Goal: Find specific page/section

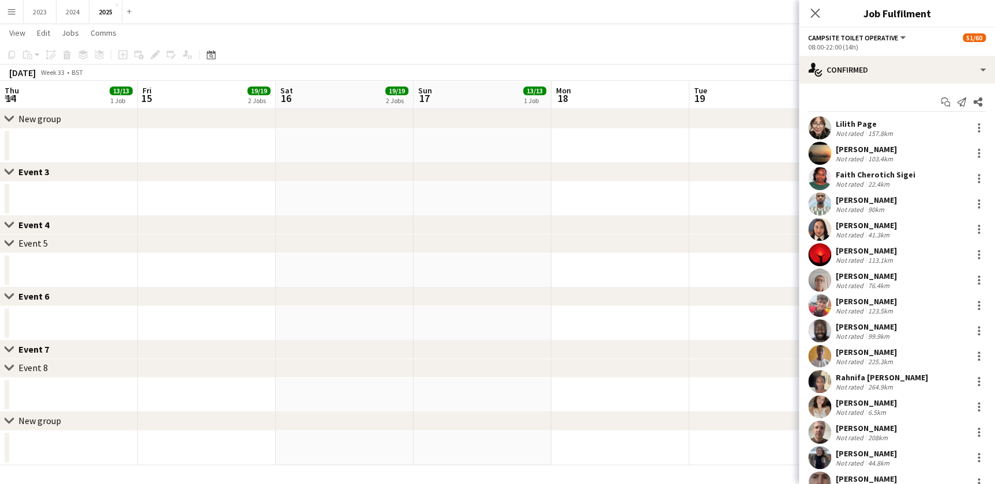
scroll to position [0, 546]
click at [813, 12] on icon at bounding box center [814, 12] width 11 height 11
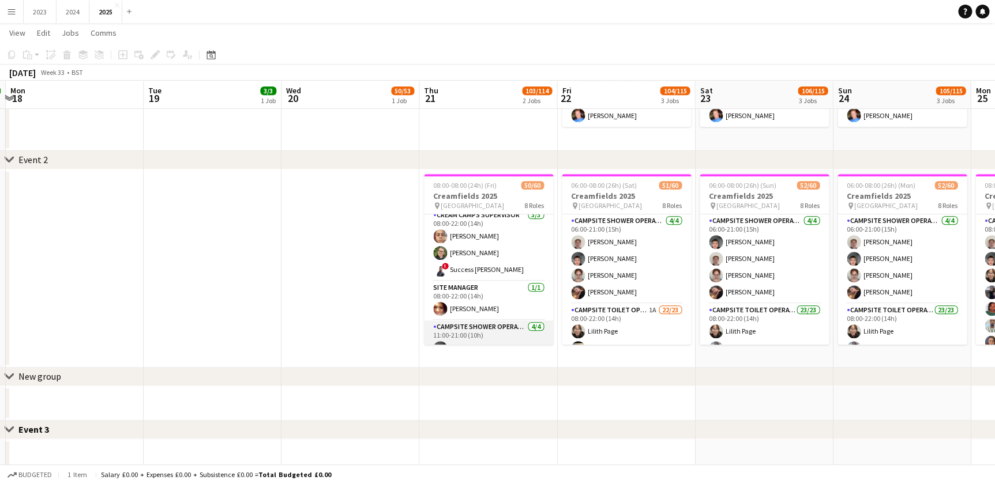
scroll to position [472, 0]
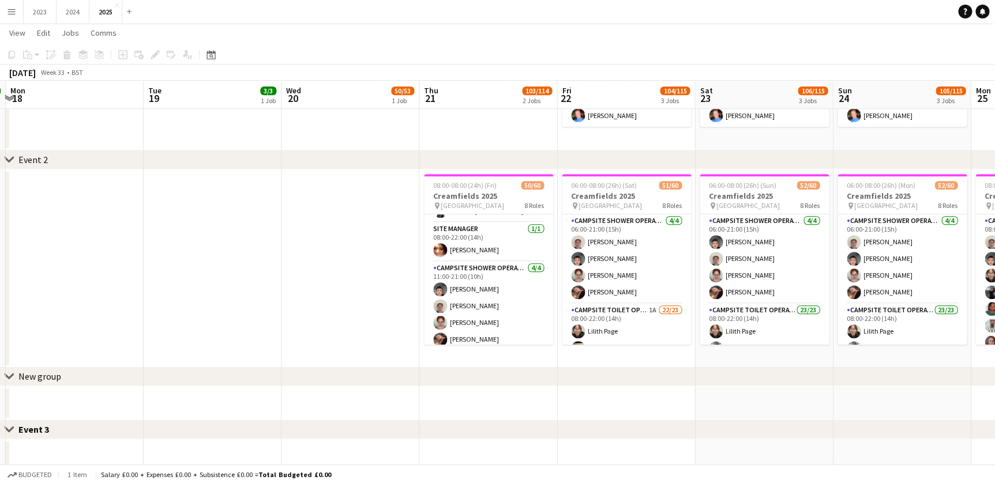
click at [587, 356] on app-date-cell "06:00-08:00 (26h) (Sat) 51/60 Creamfields 2025 pin Daresbury Park 8 Roles Camps…" at bounding box center [626, 269] width 138 height 198
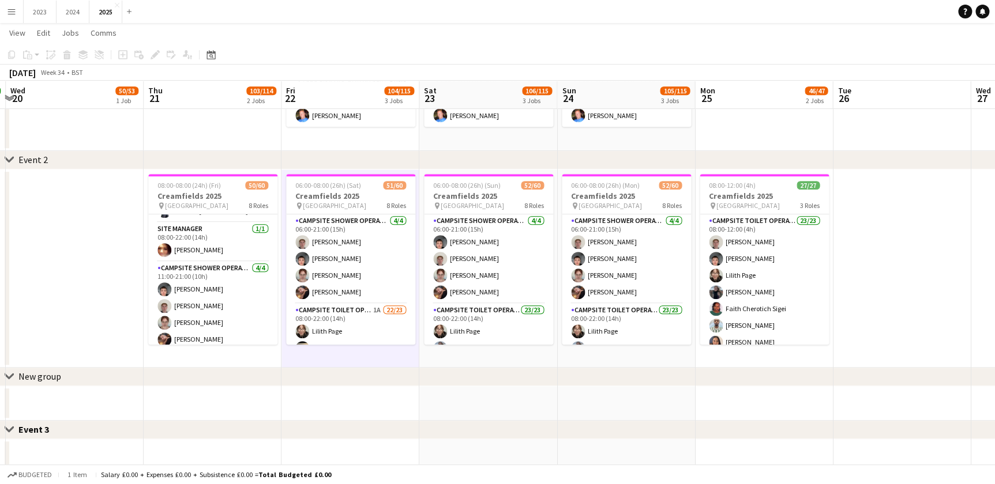
drag, startPoint x: 374, startPoint y: 364, endPoint x: 559, endPoint y: 343, distance: 186.3
click at [349, 366] on app-calendar-viewport "Sat 16 19/19 2 Jobs Sun 17 13/13 1 Job Mon 18 Tue 19 3/3 1 Job Wed 20 50/53 1 J…" at bounding box center [497, 253] width 995 height 940
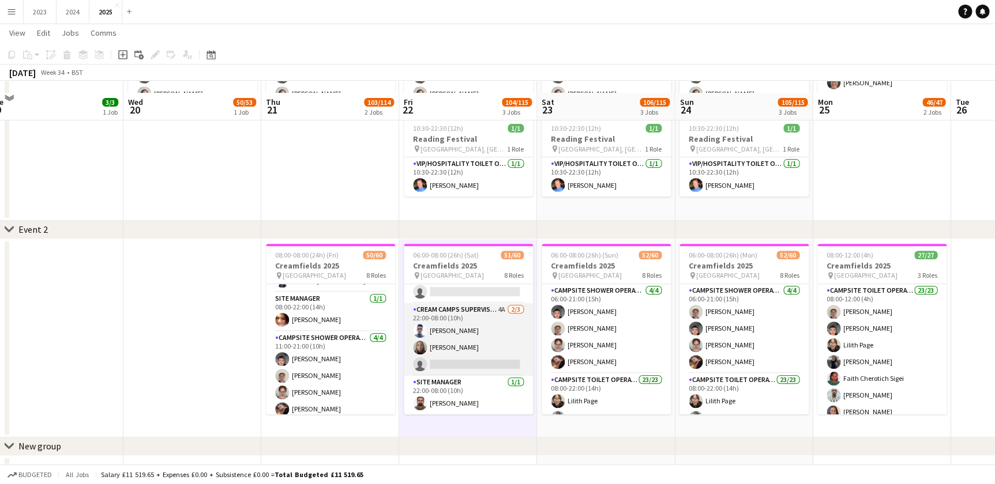
scroll to position [209, 0]
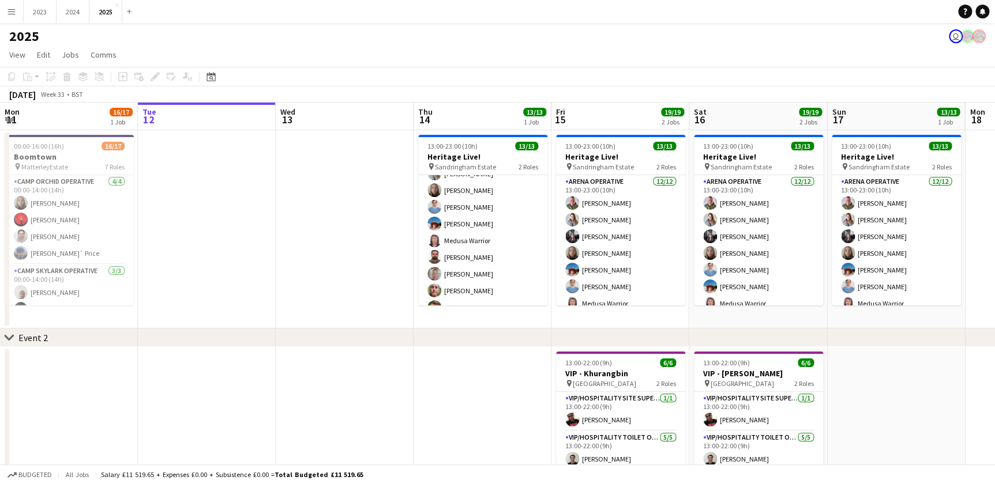
scroll to position [131, 0]
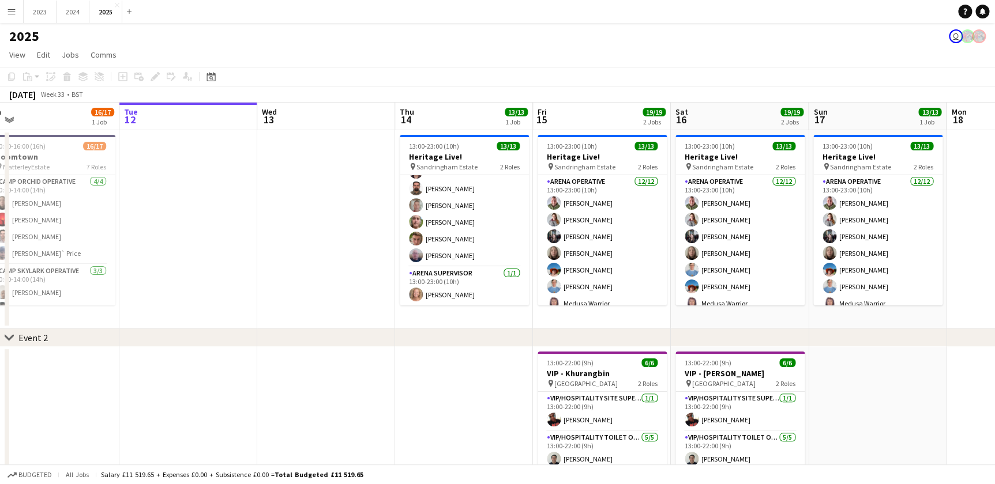
drag, startPoint x: 700, startPoint y: 314, endPoint x: 295, endPoint y: 332, distance: 405.2
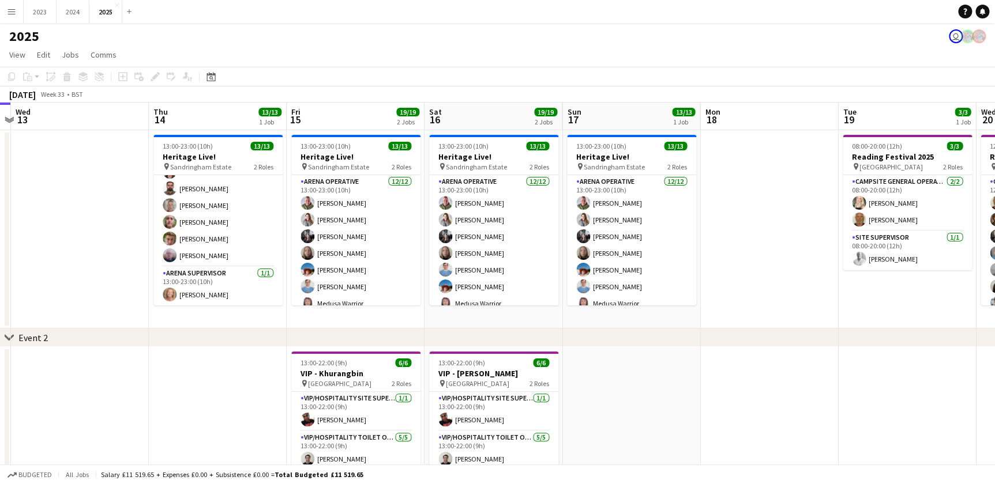
drag, startPoint x: 657, startPoint y: 326, endPoint x: 411, endPoint y: 327, distance: 245.7
drag, startPoint x: 594, startPoint y: 326, endPoint x: 649, endPoint y: 328, distance: 55.4
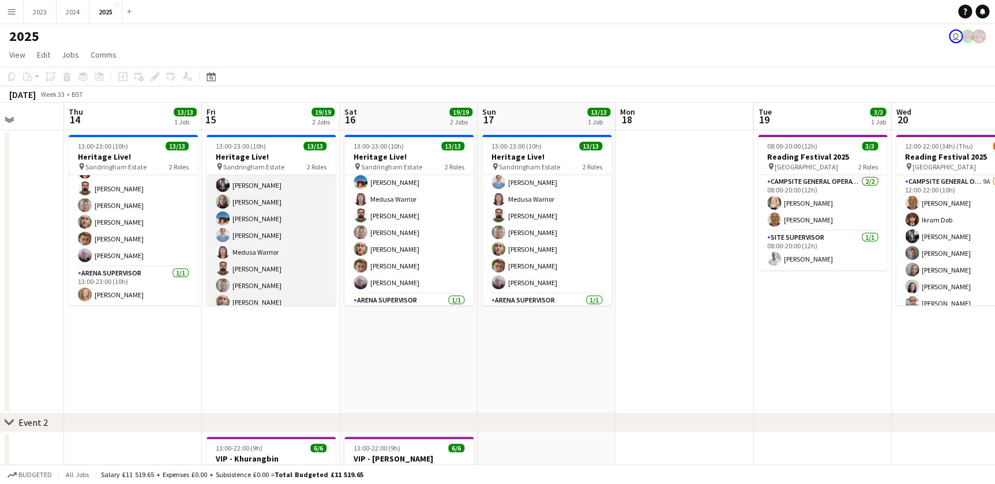
scroll to position [104, 0]
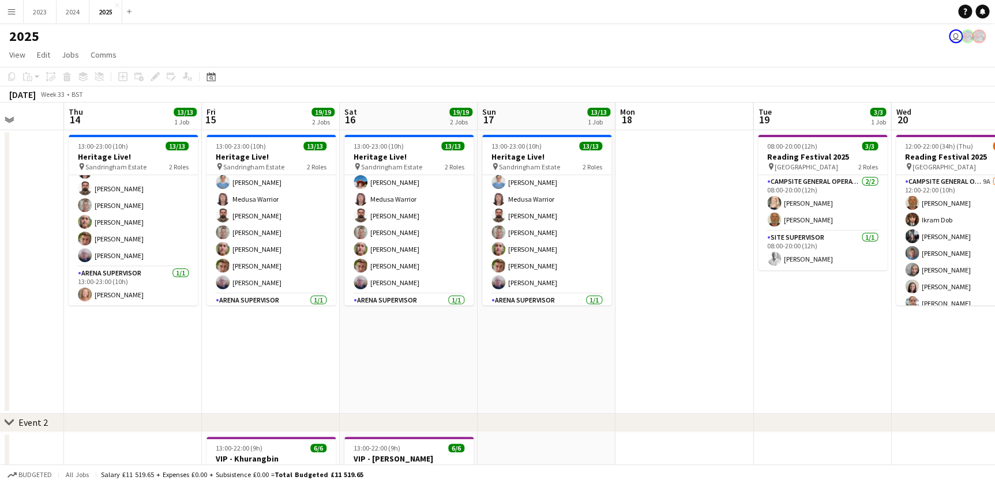
drag, startPoint x: 864, startPoint y: 378, endPoint x: 567, endPoint y: 379, distance: 297.6
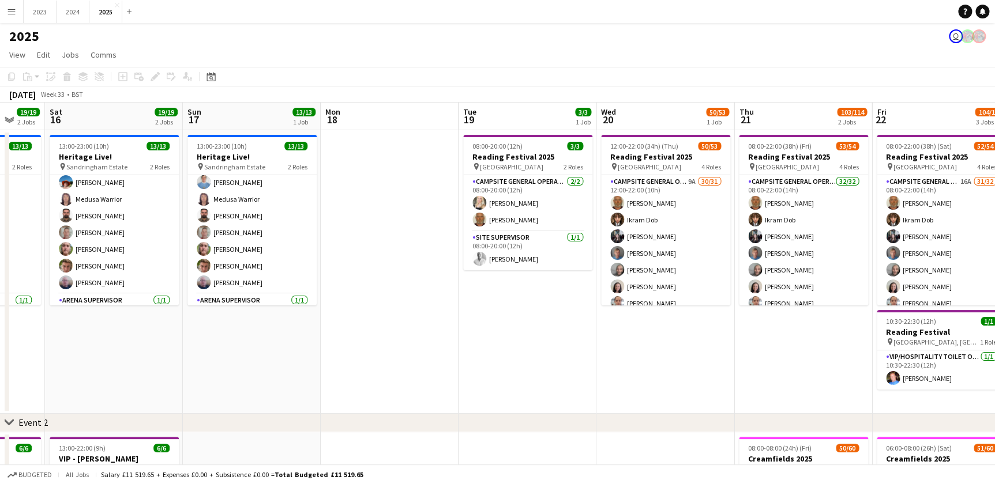
scroll to position [0, 530]
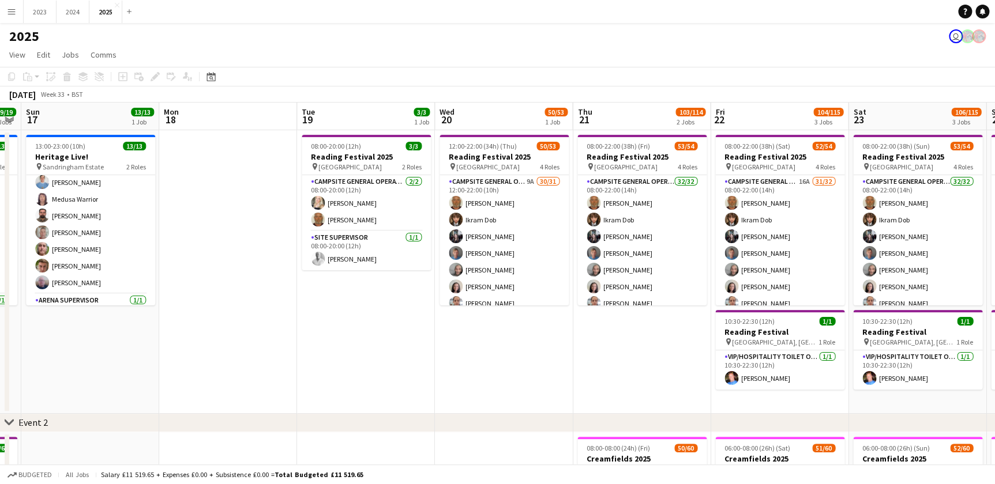
drag, startPoint x: 663, startPoint y: 377, endPoint x: 501, endPoint y: 375, distance: 161.5
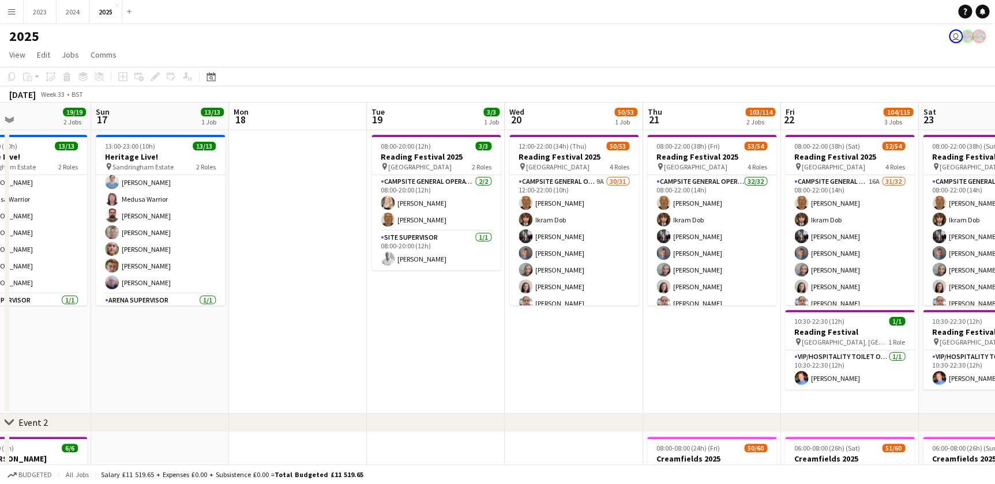
scroll to position [0, 448]
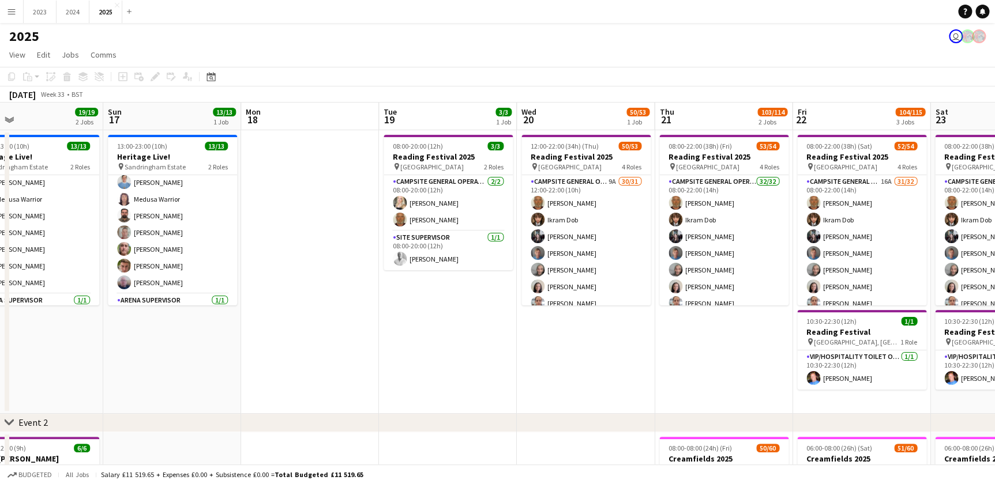
drag, startPoint x: 299, startPoint y: 358, endPoint x: 542, endPoint y: 377, distance: 244.1
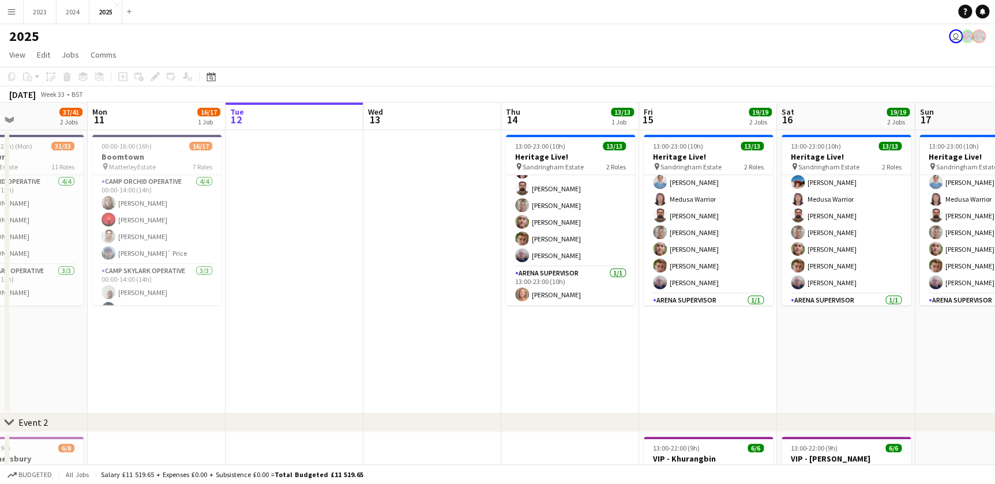
drag, startPoint x: 212, startPoint y: 358, endPoint x: 424, endPoint y: 358, distance: 212.8
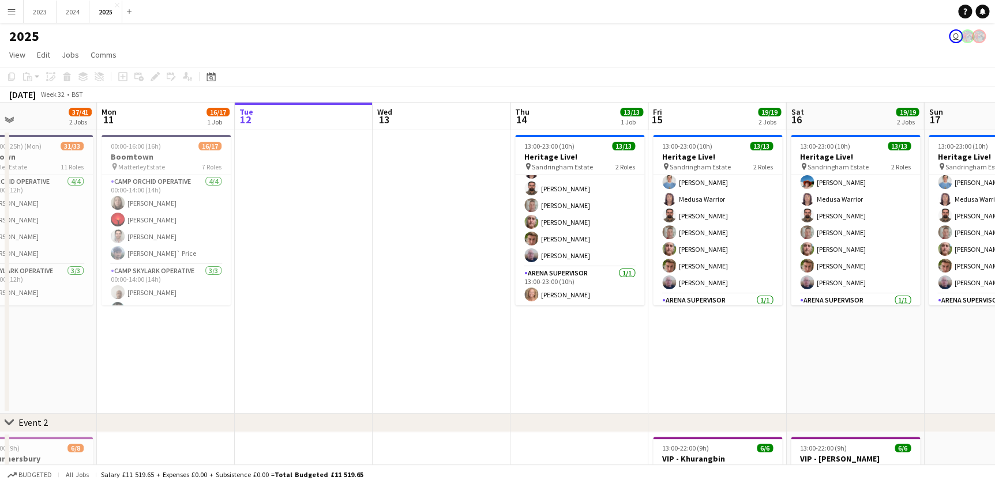
drag, startPoint x: 239, startPoint y: 367, endPoint x: 330, endPoint y: 369, distance: 91.7
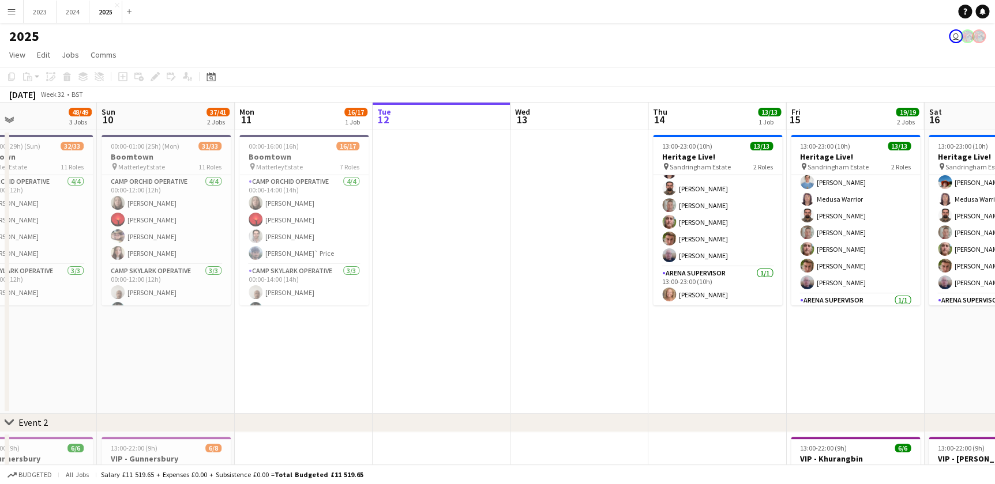
drag, startPoint x: 330, startPoint y: 369, endPoint x: 171, endPoint y: 362, distance: 159.9
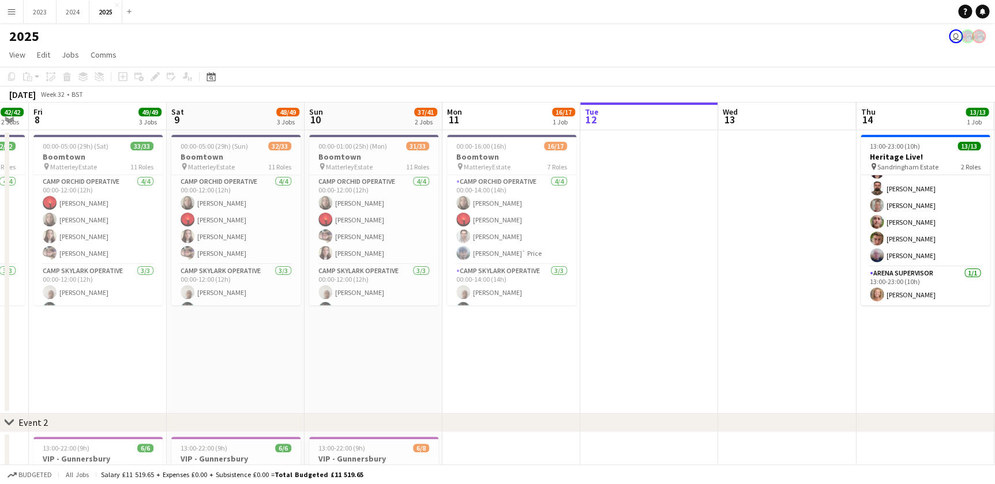
drag, startPoint x: 194, startPoint y: 358, endPoint x: 281, endPoint y: 361, distance: 87.7
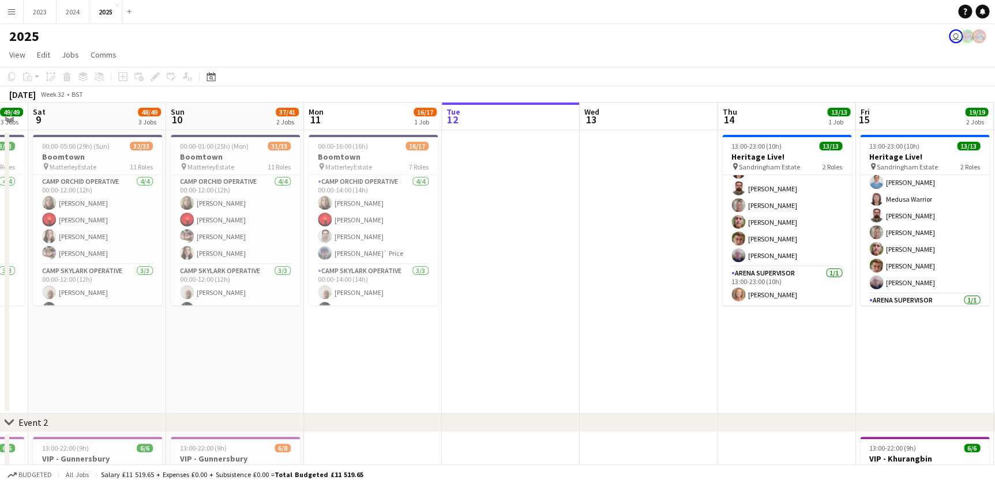
drag, startPoint x: 500, startPoint y: 368, endPoint x: 509, endPoint y: 375, distance: 11.5
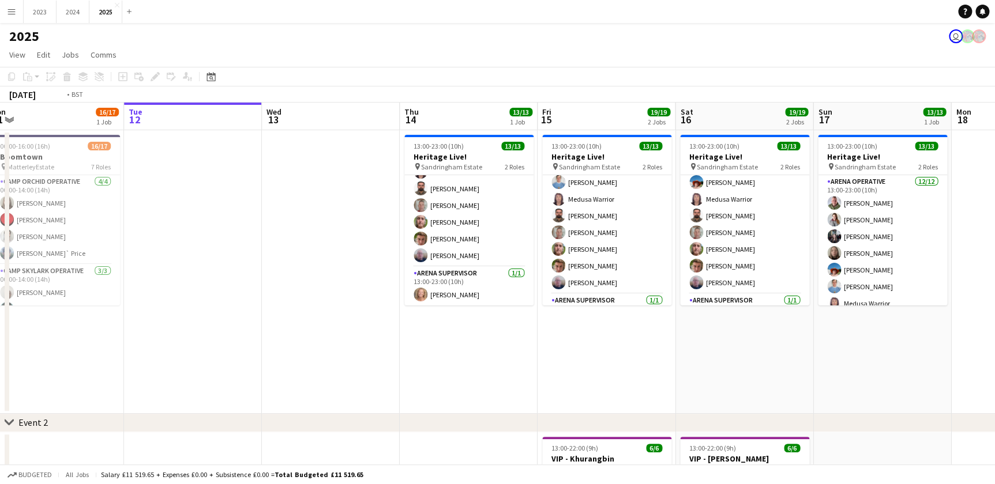
drag, startPoint x: 398, startPoint y: 376, endPoint x: 345, endPoint y: 374, distance: 52.5
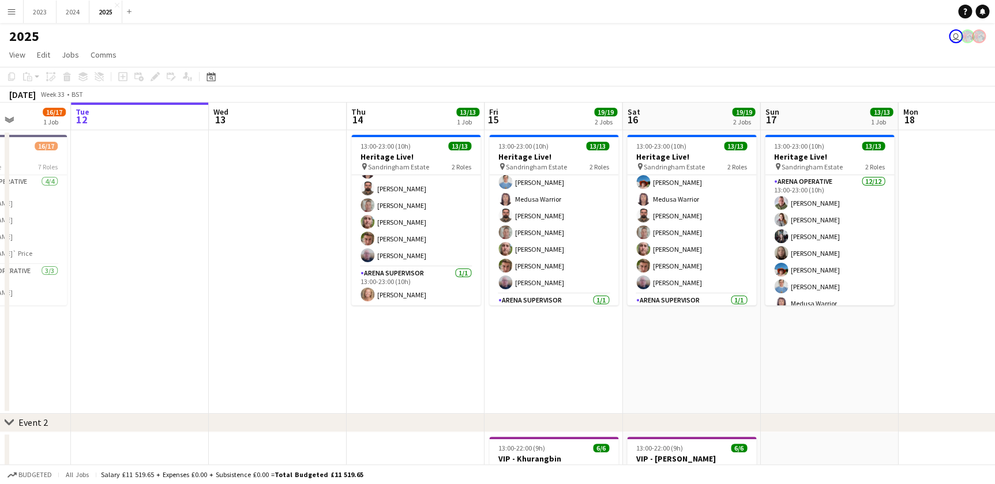
drag, startPoint x: 452, startPoint y: 374, endPoint x: 367, endPoint y: 374, distance: 84.2
